Goal: Information Seeking & Learning: Learn about a topic

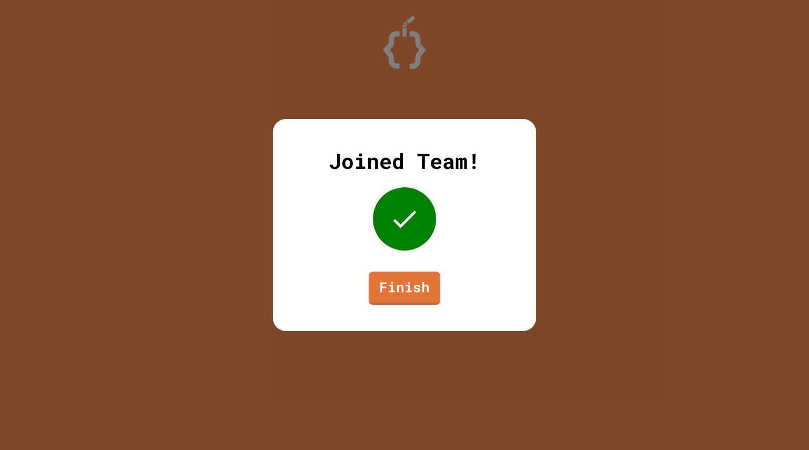
click at [415, 323] on div "Joined Team! Finish" at bounding box center [404, 225] width 263 height 212
click at [374, 241] on div "Joined Team! Finish" at bounding box center [404, 225] width 263 height 212
click at [431, 283] on link "Finish" at bounding box center [405, 287] width 70 height 35
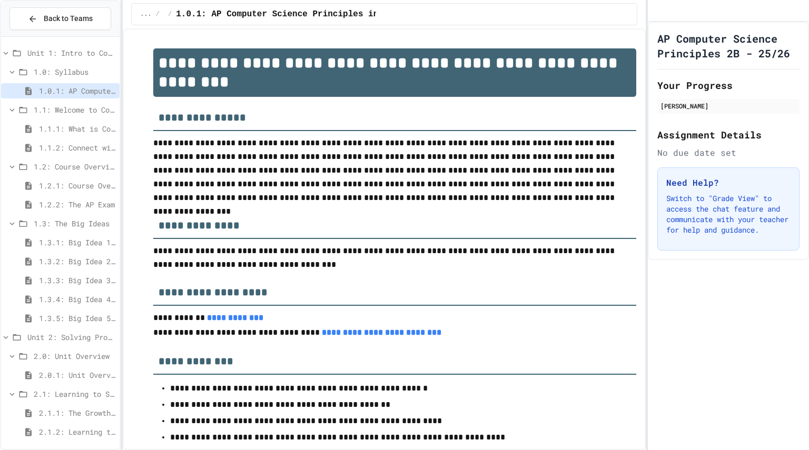
scroll to position [192, 0]
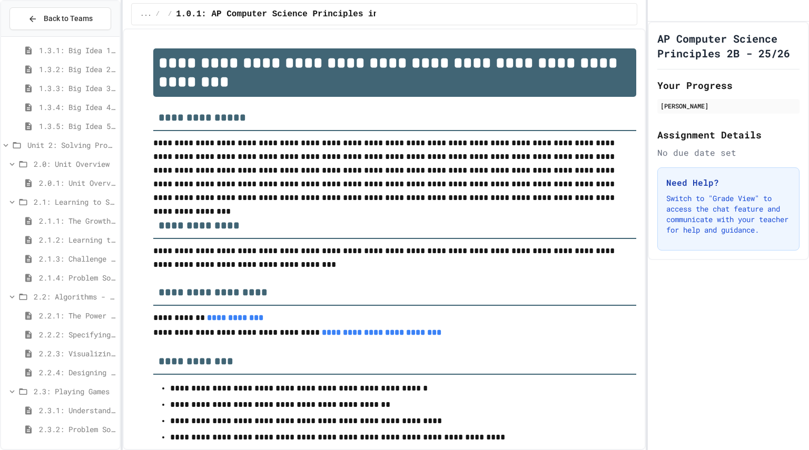
click at [55, 361] on div "2.2.3: Visualizing Logic with Flowcharts" at bounding box center [60, 355] width 118 height 19
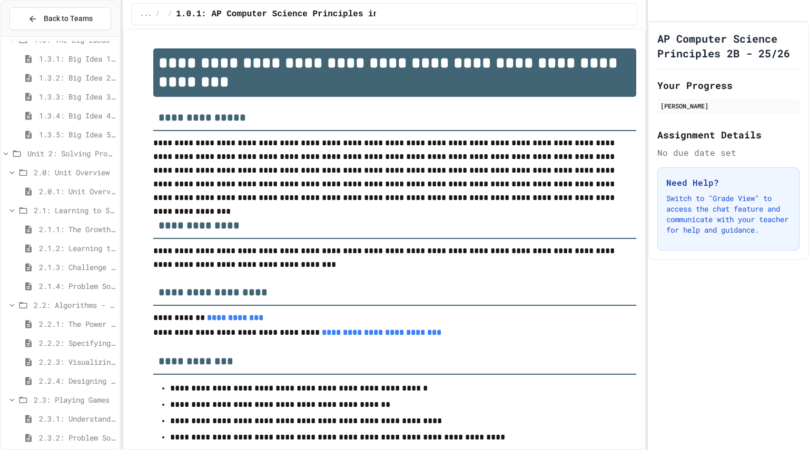
click at [63, 375] on span "2.2.4: Designing Flowcharts" at bounding box center [77, 380] width 76 height 11
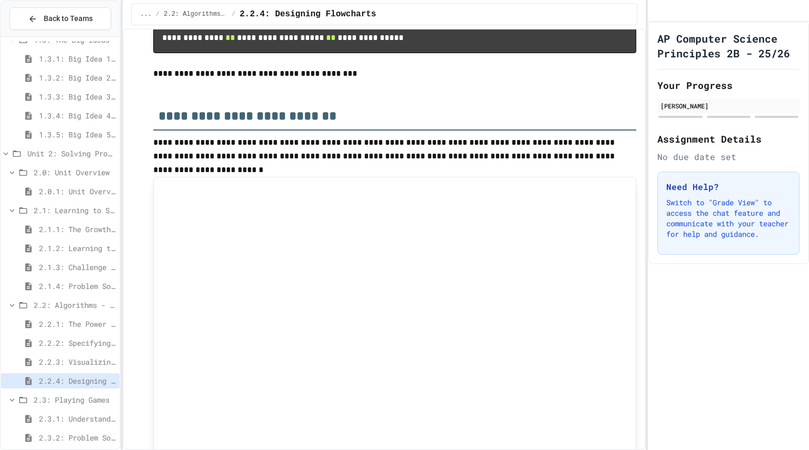
scroll to position [409, 0]
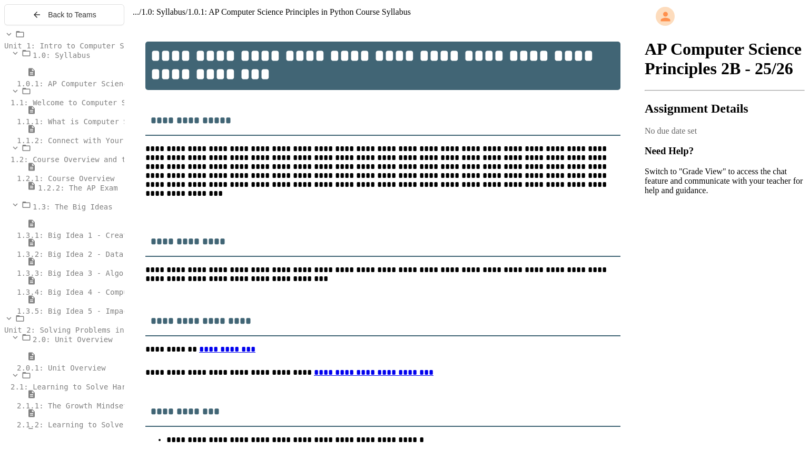
scroll to position [192, 0]
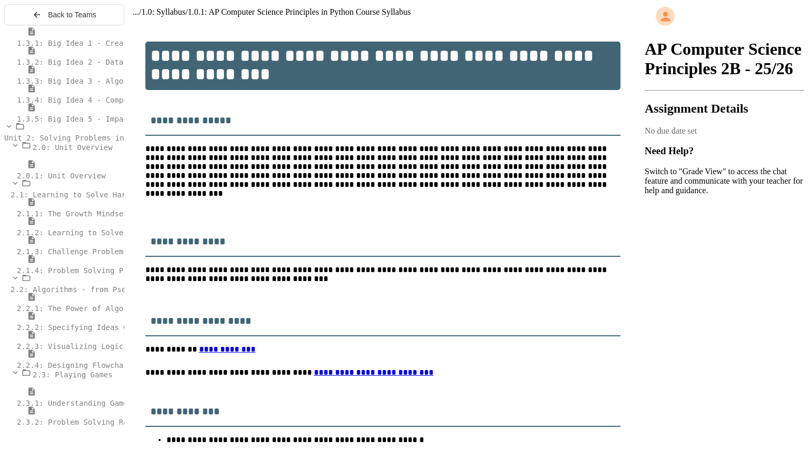
click at [30, 380] on div "2.3: Playing Games" at bounding box center [64, 374] width 120 height 12
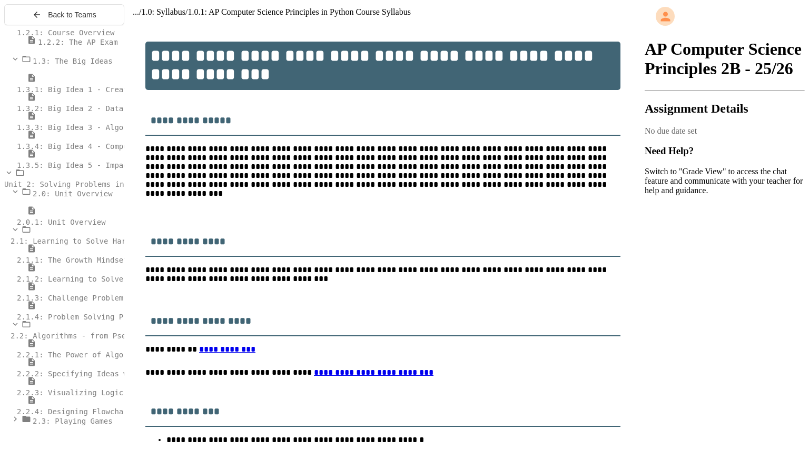
scroll to position [154, 0]
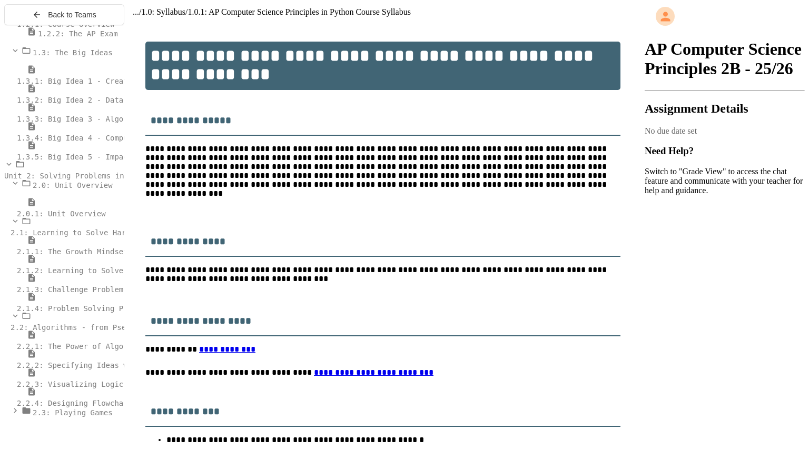
click at [11, 415] on icon at bounding box center [15, 410] width 9 height 9
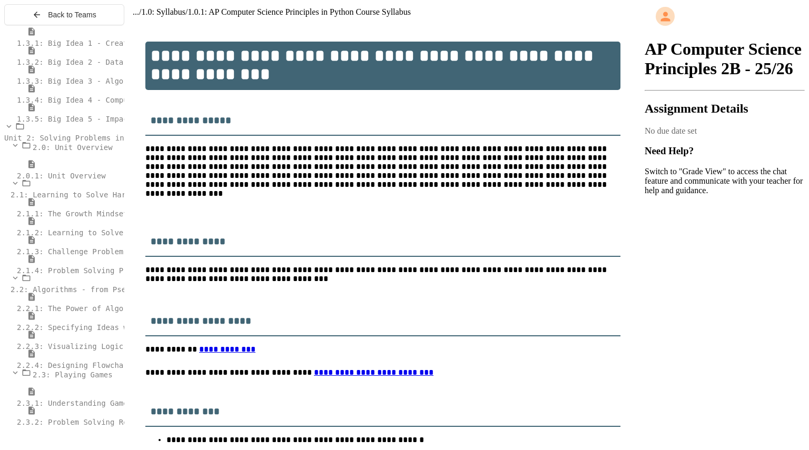
click at [64, 351] on span "2.2.3: Visualizing Logic with Flowcharts" at bounding box center [105, 346] width 177 height 8
